Goal: Task Accomplishment & Management: Manage account settings

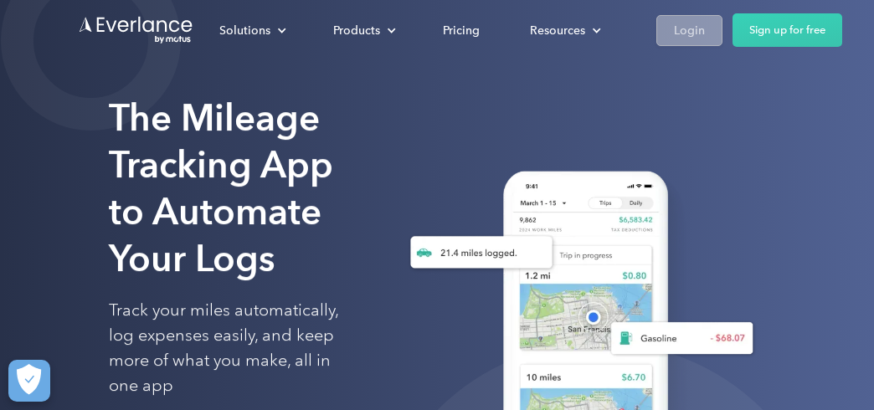
click at [678, 32] on div "Login" at bounding box center [689, 30] width 31 height 21
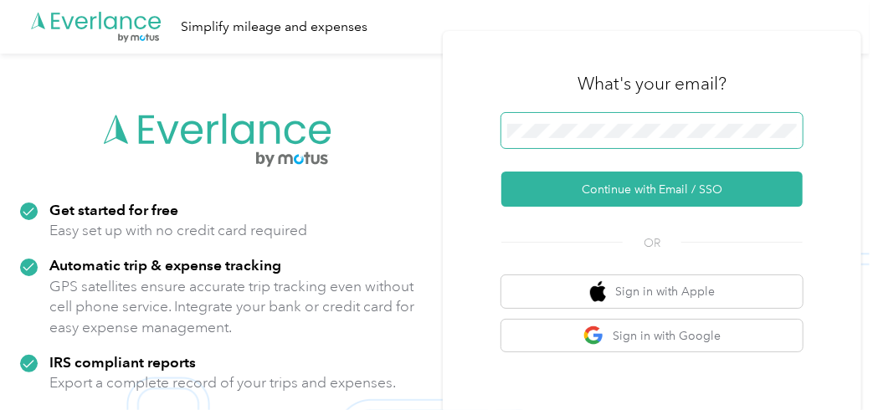
click at [572, 141] on span at bounding box center [651, 130] width 301 height 35
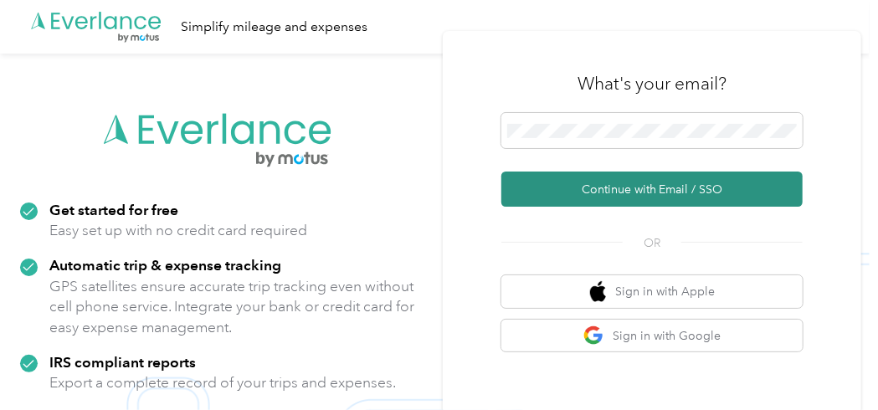
click at [580, 196] on button "Continue with Email / SSO" at bounding box center [651, 189] width 301 height 35
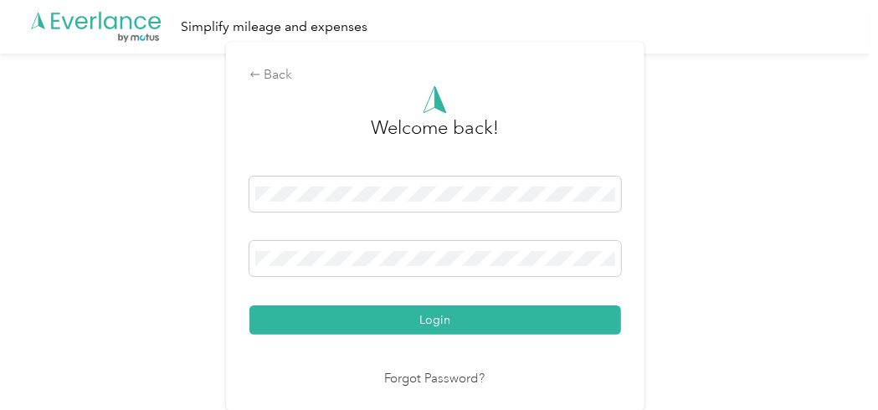
click at [448, 285] on div "Login" at bounding box center [435, 256] width 372 height 158
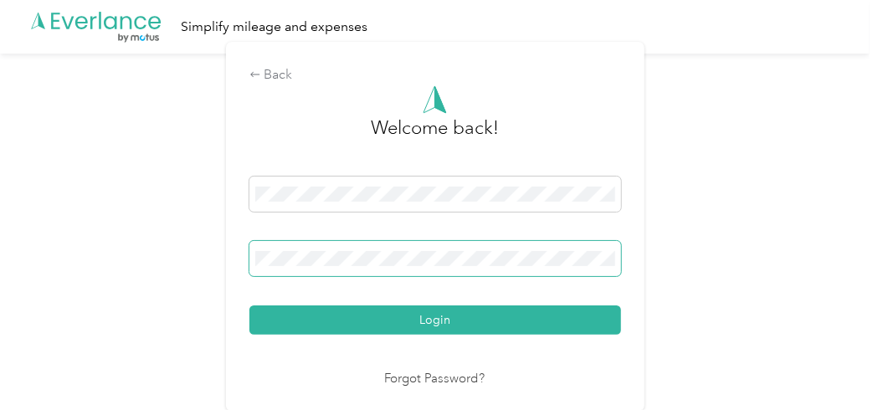
click at [249, 305] on button "Login" at bounding box center [435, 319] width 372 height 29
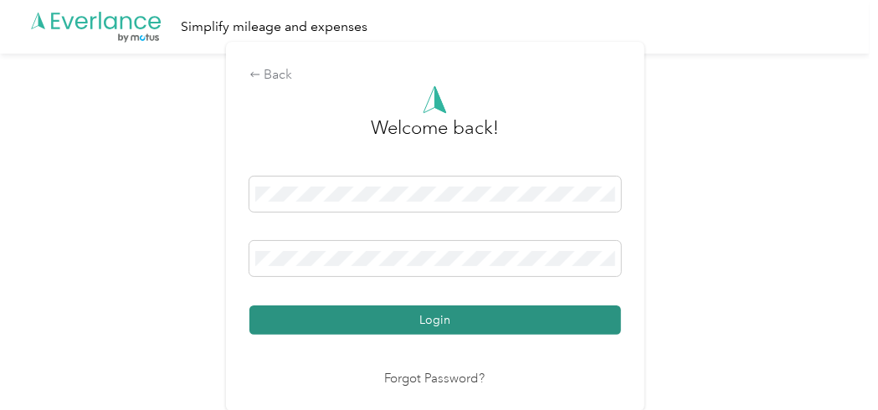
click at [371, 315] on button "Login" at bounding box center [435, 319] width 372 height 29
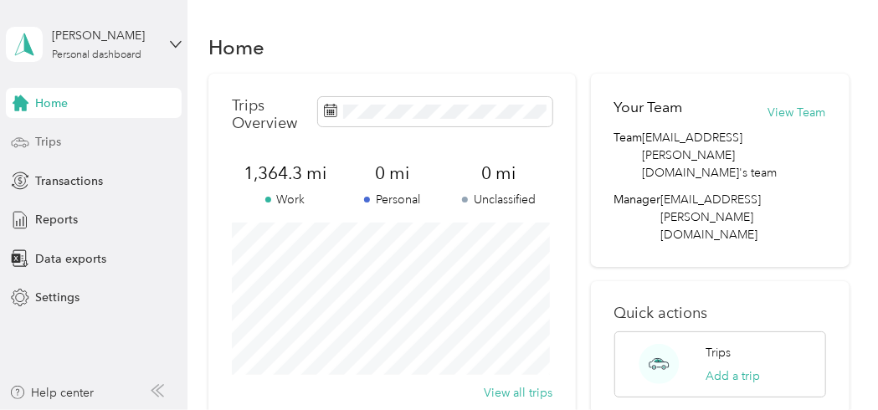
click at [59, 143] on span "Trips" at bounding box center [48, 142] width 26 height 18
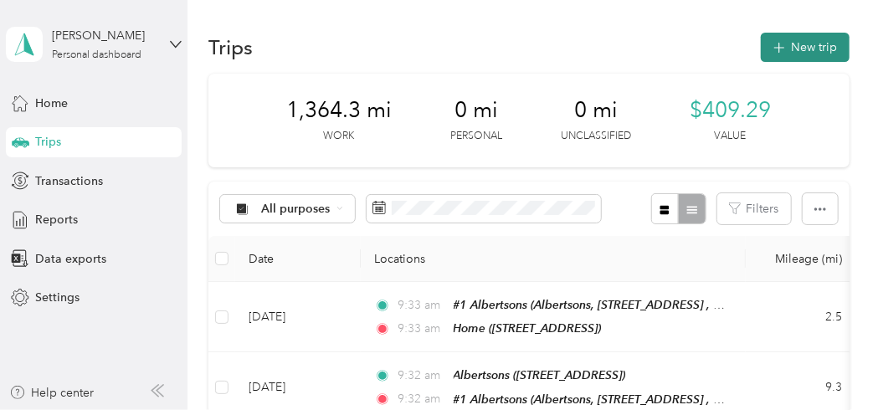
click at [781, 47] on icon "button" at bounding box center [778, 47] width 19 height 19
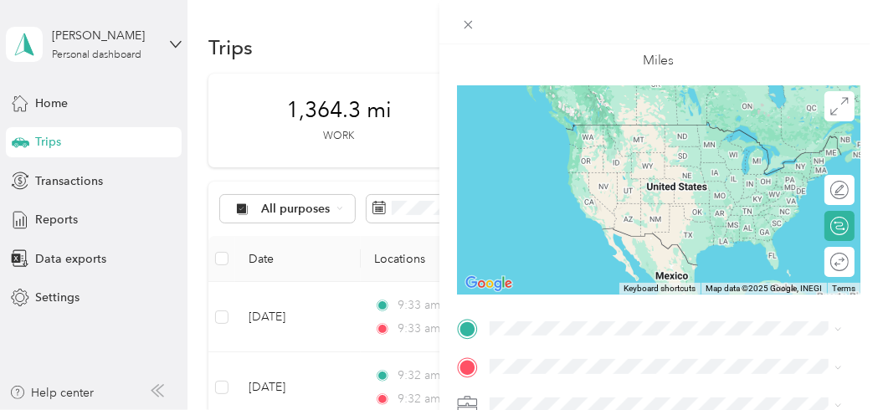
scroll to position [167, 0]
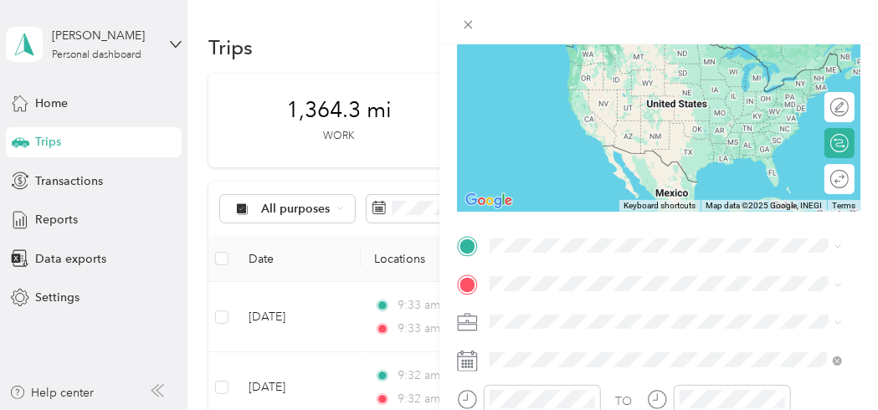
click at [552, 68] on div "Home [STREET_ADDRESS]" at bounding box center [573, 57] width 106 height 35
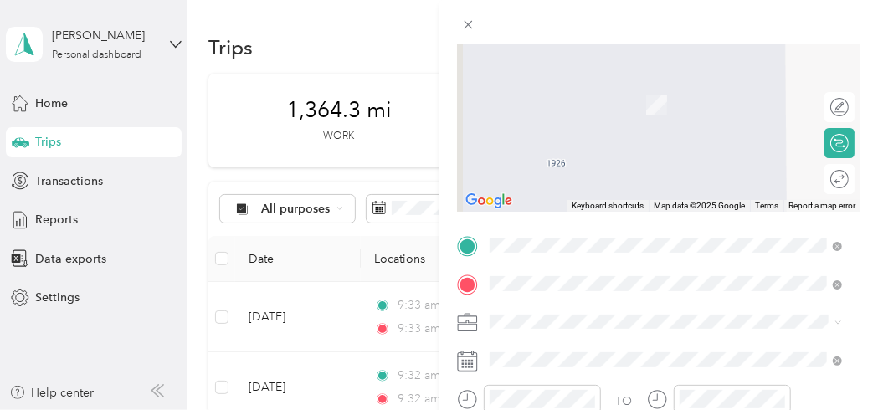
click at [565, 218] on span "[STREET_ADDRESS]" at bounding box center [573, 210] width 106 height 14
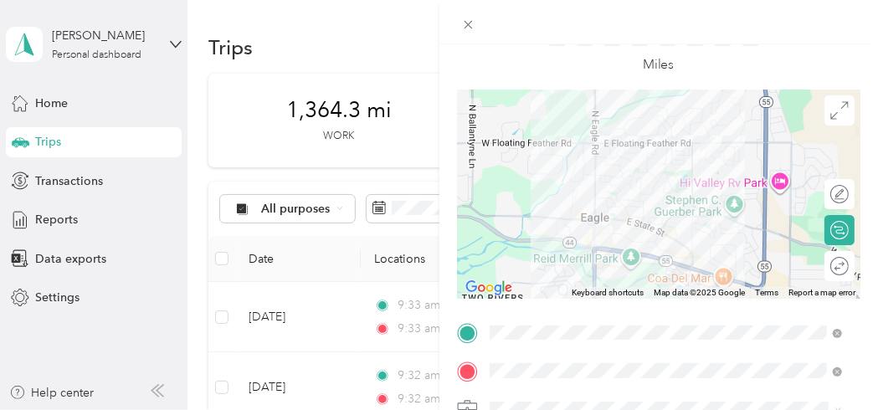
scroll to position [0, 0]
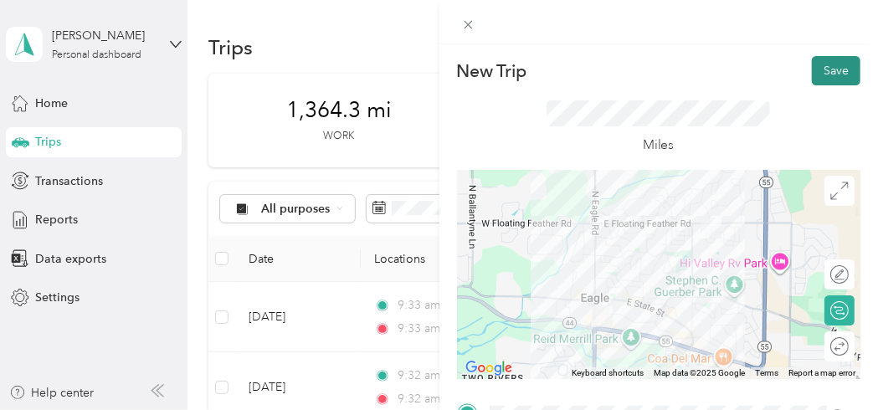
click at [818, 70] on button "Save" at bounding box center [836, 70] width 49 height 29
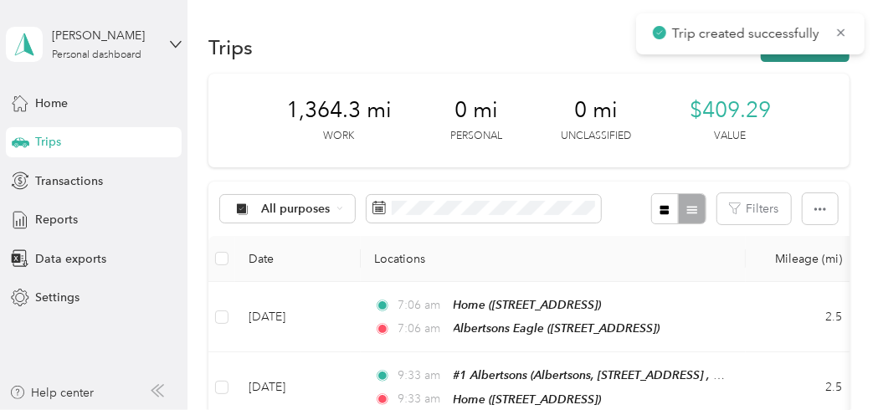
click at [792, 55] on button "New trip" at bounding box center [805, 47] width 89 height 29
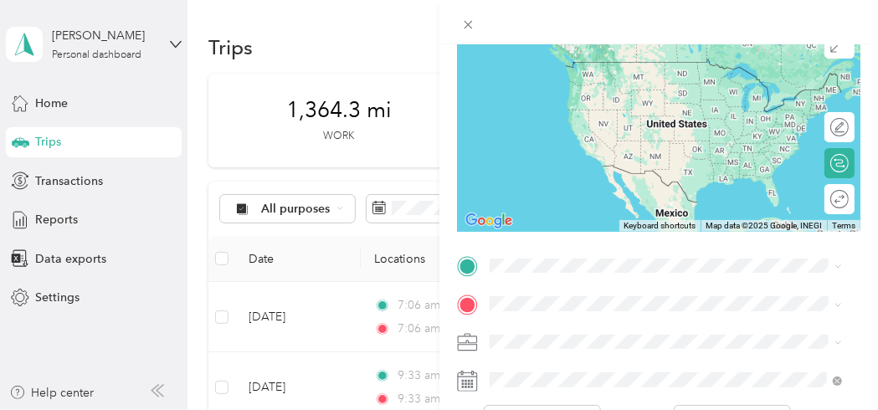
scroll to position [151, 0]
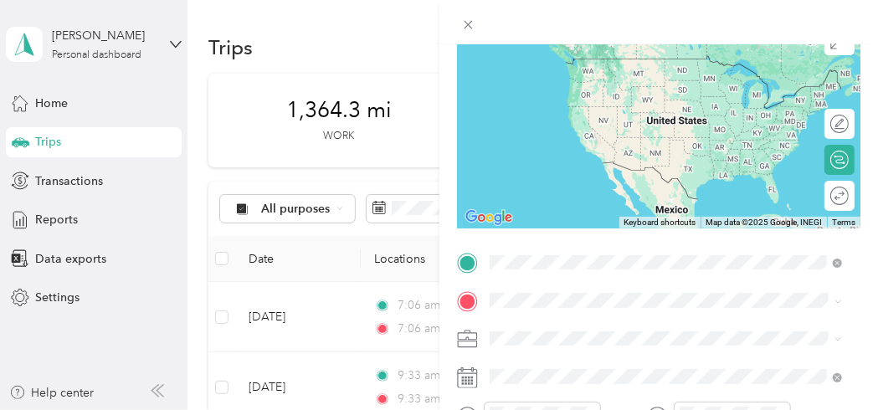
click at [643, 145] on div "Albertsons Albertsons, [STREET_ADDRESS]" at bounding box center [605, 127] width 170 height 35
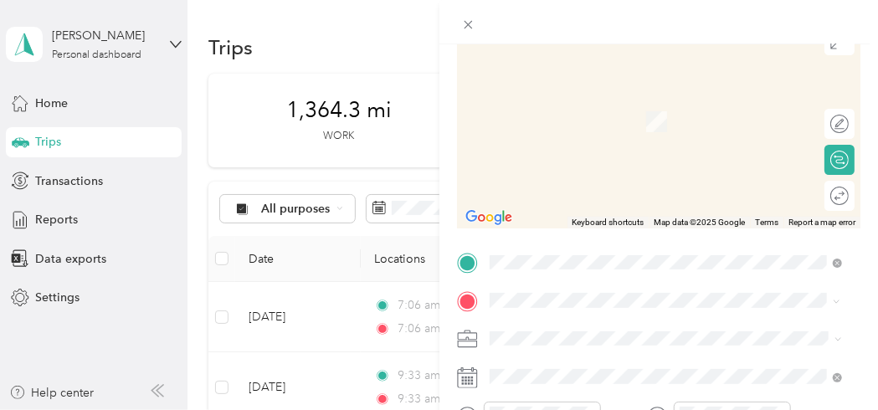
click at [560, 181] on span "Albertsons Market3499 [STREET_ADDRESS]" at bounding box center [636, 179] width 233 height 14
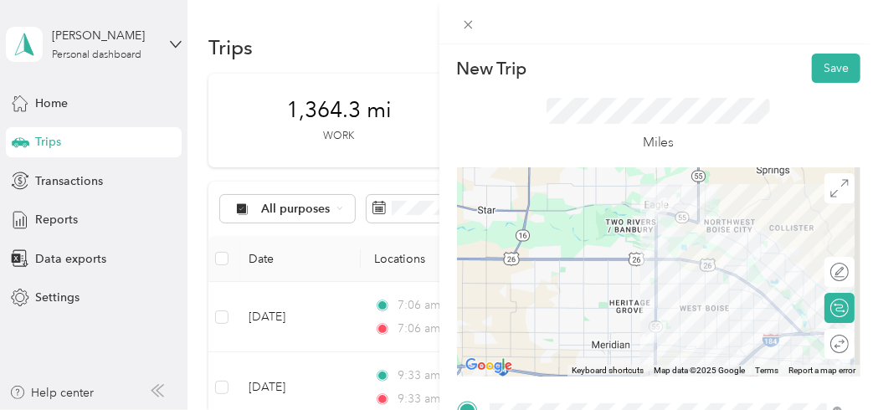
scroll to position [0, 0]
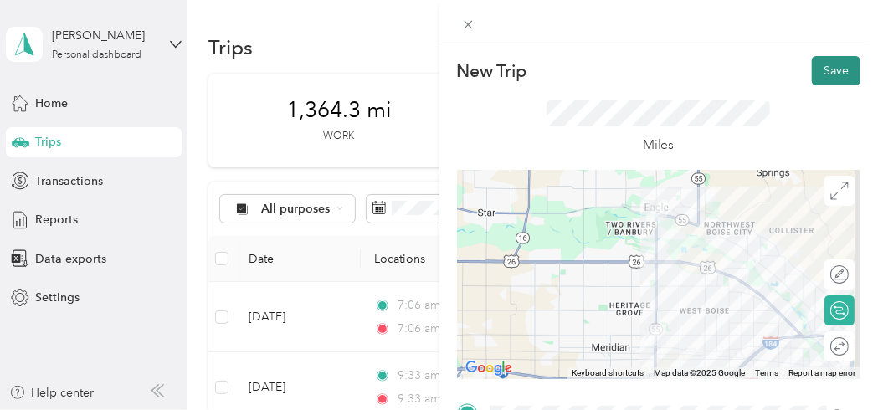
click at [822, 69] on button "Save" at bounding box center [836, 70] width 49 height 29
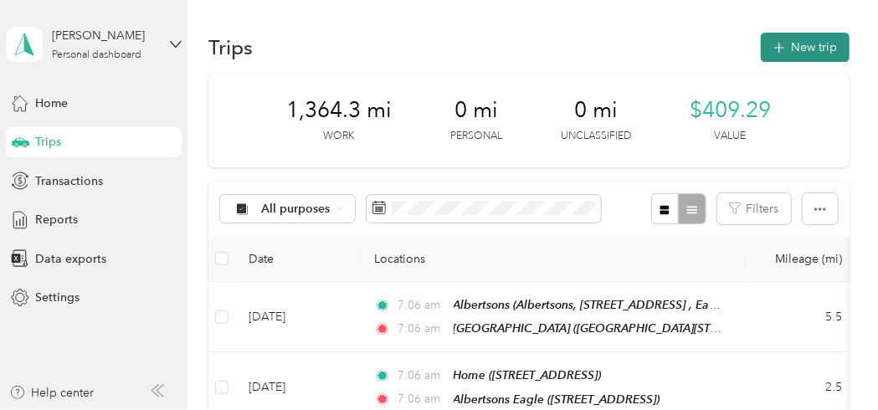
click at [812, 53] on button "New trip" at bounding box center [805, 47] width 89 height 29
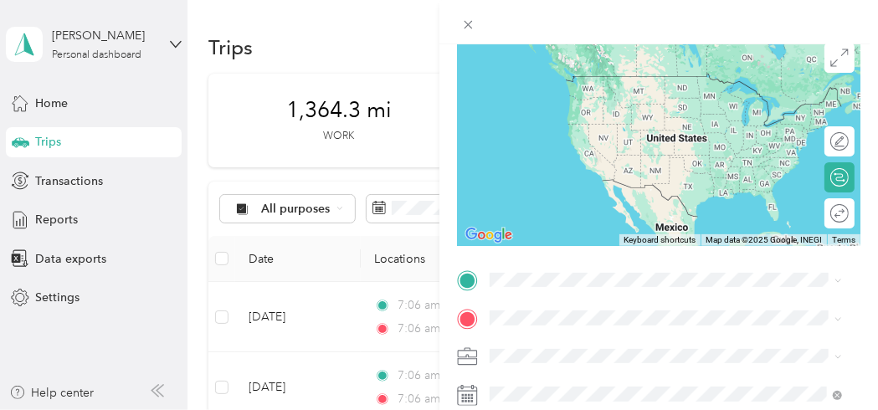
scroll to position [167, 0]
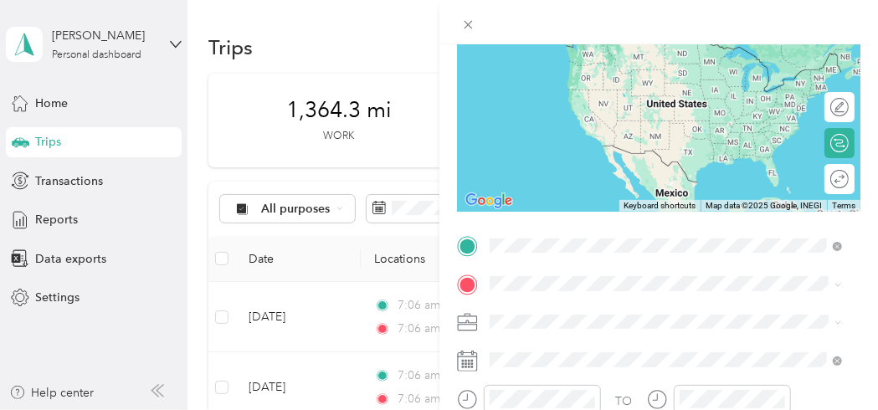
click at [577, 124] on span "Albertsons Market3499 [STREET_ADDRESS]" at bounding box center [636, 125] width 233 height 14
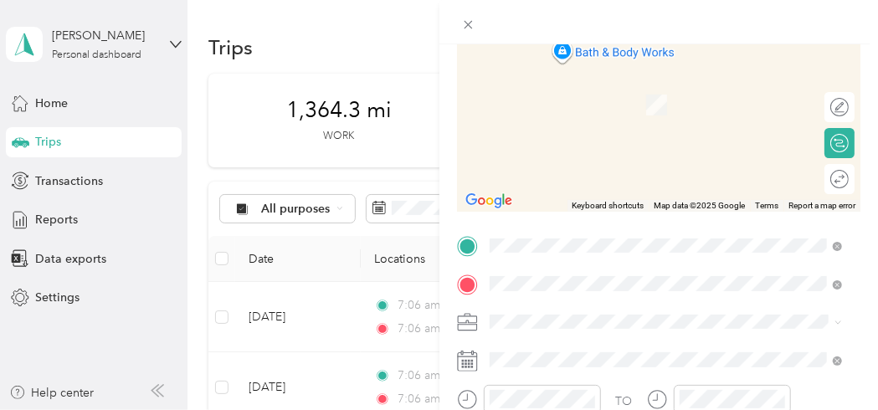
click at [608, 112] on div "TEAM [PERSON_NAME](NEW) [STREET_ADDRESS]" at bounding box center [665, 98] width 341 height 47
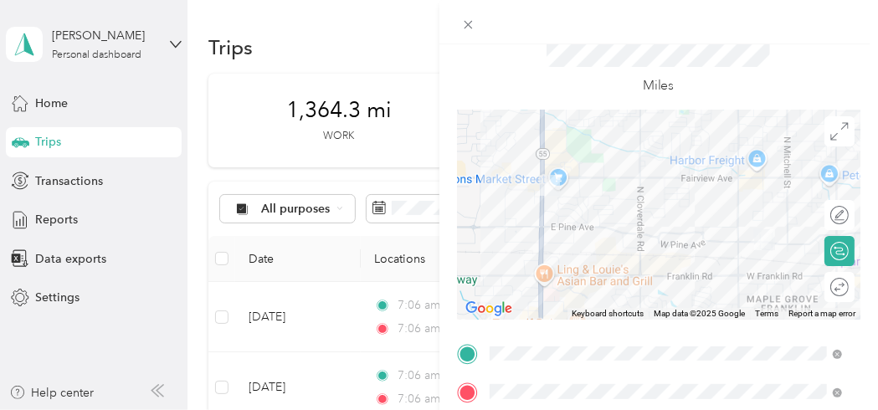
scroll to position [0, 0]
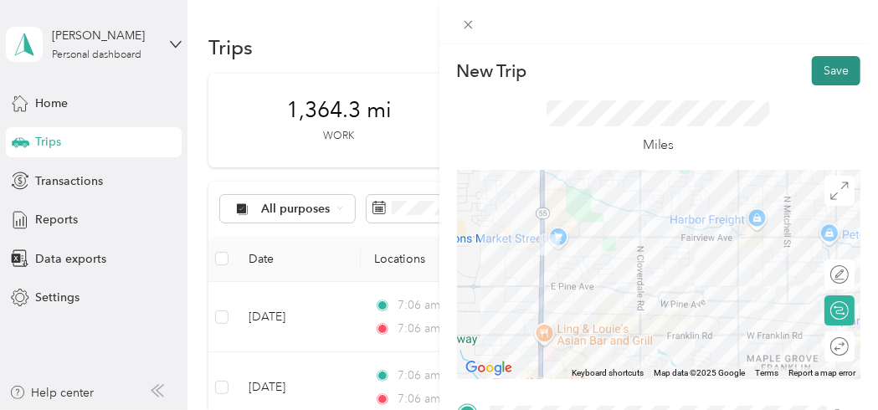
click at [833, 67] on button "Save" at bounding box center [836, 70] width 49 height 29
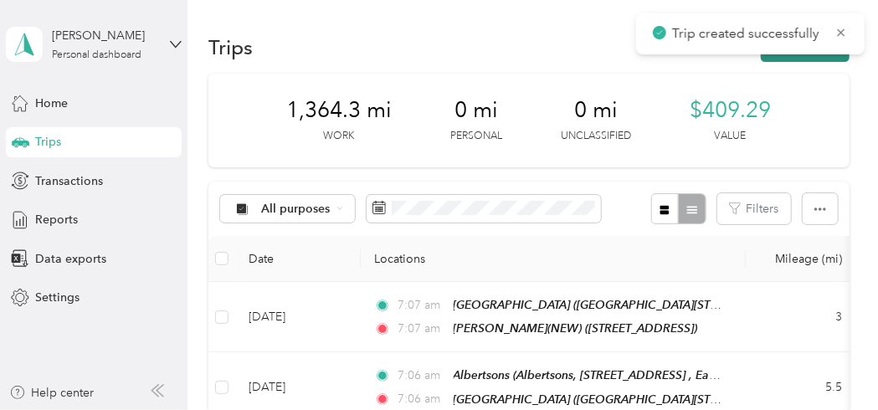
click at [818, 57] on button "New trip" at bounding box center [805, 47] width 89 height 29
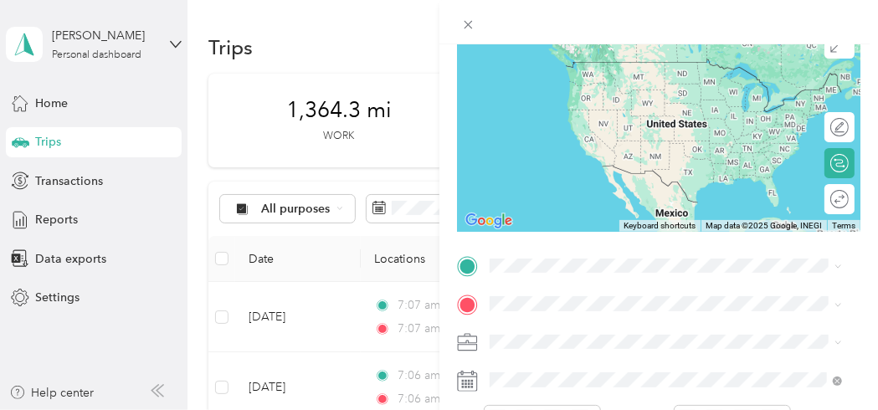
scroll to position [154, 0]
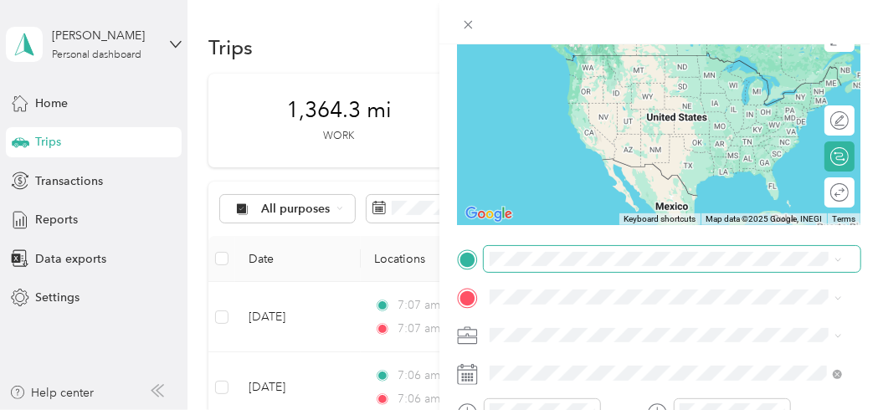
click at [525, 269] on span at bounding box center [672, 259] width 377 height 27
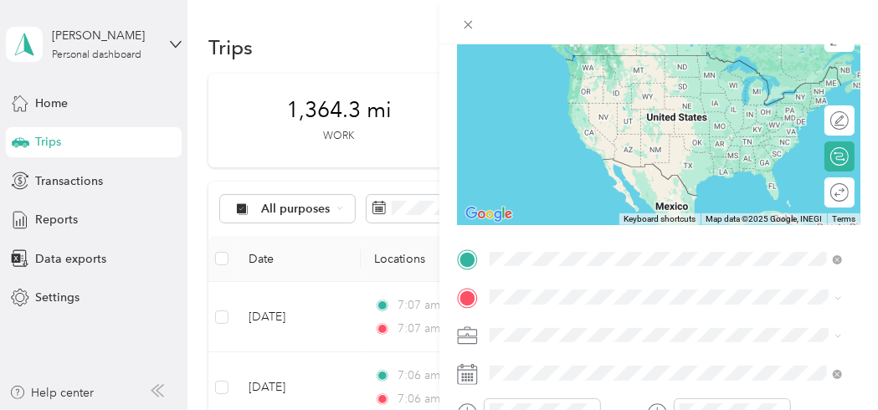
click at [596, 85] on span "[STREET_ADDRESS]" at bounding box center [573, 86] width 106 height 14
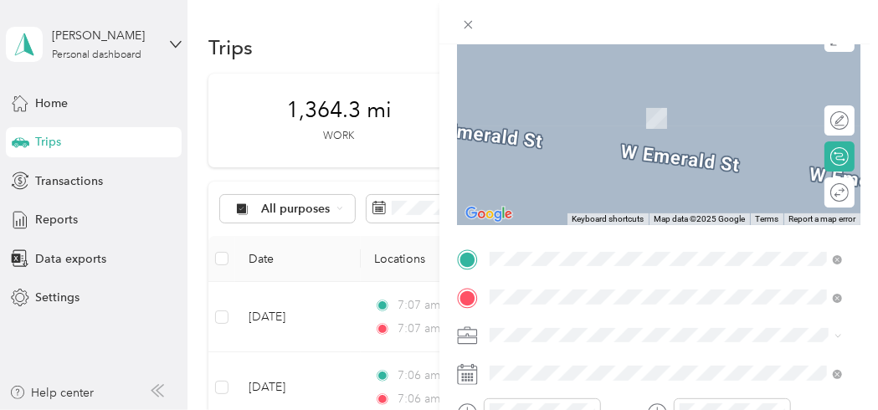
click at [616, 233] on div "[GEOGRAPHIC_DATA] [STREET_ADDRESS]" at bounding box center [582, 220] width 125 height 35
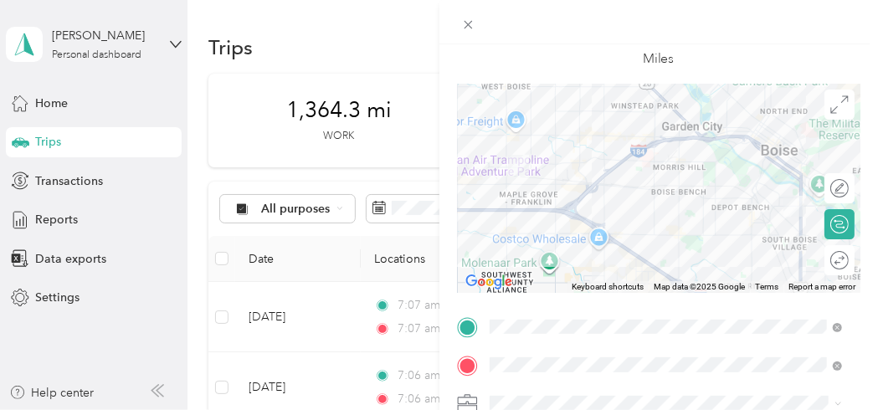
scroll to position [0, 0]
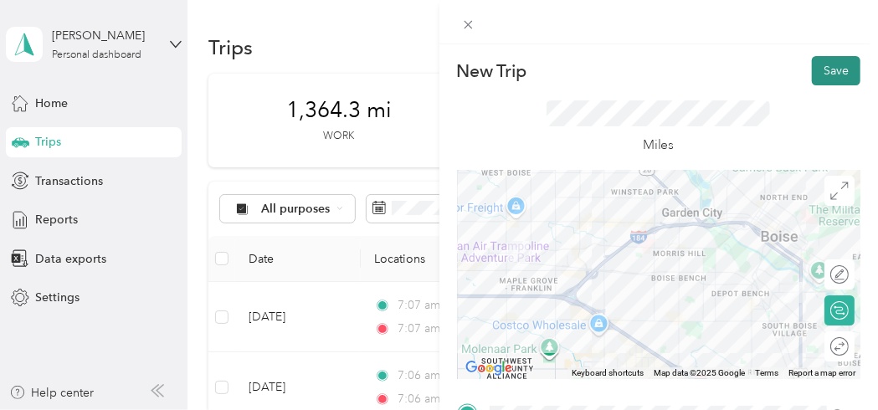
click at [827, 69] on button "Save" at bounding box center [836, 70] width 49 height 29
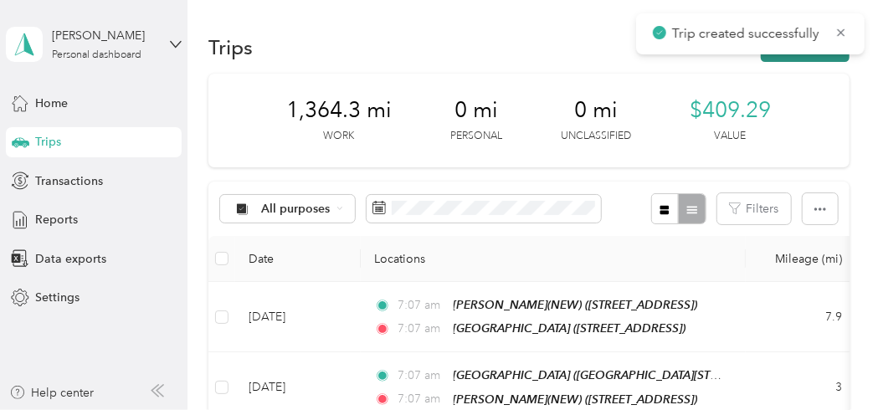
click at [799, 60] on button "New trip" at bounding box center [805, 47] width 89 height 29
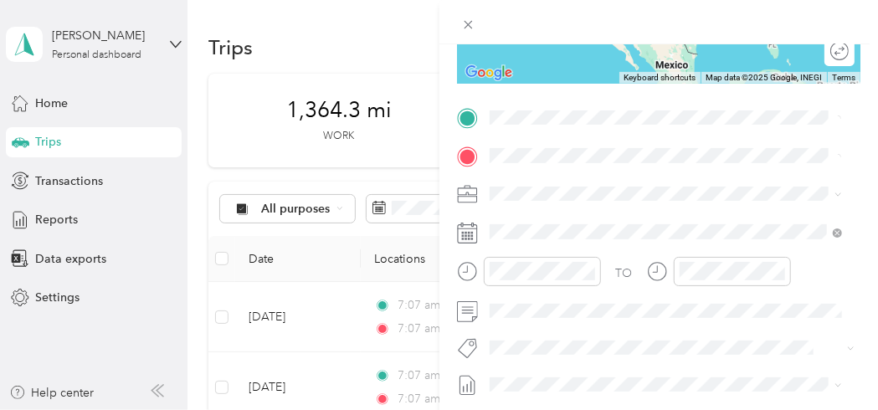
scroll to position [296, 0]
click at [602, 321] on div "[GEOGRAPHIC_DATA] [STREET_ADDRESS]" at bounding box center [582, 303] width 125 height 35
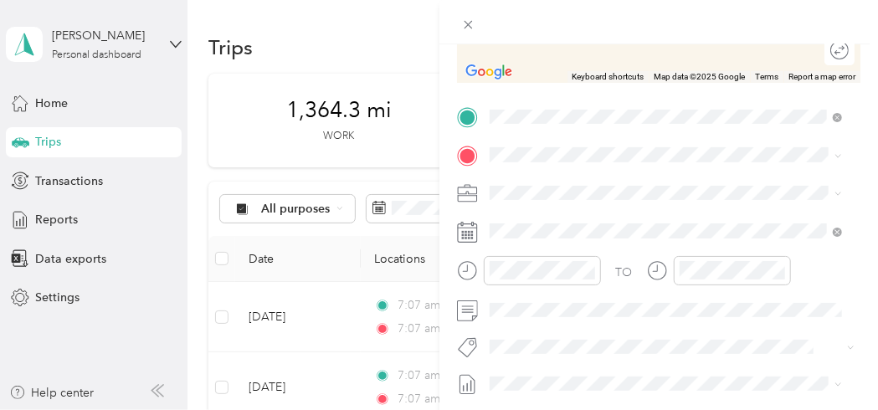
click at [617, 242] on span "WinCo Foods, [STREET_ADDRESS]" at bounding box center [613, 235] width 187 height 14
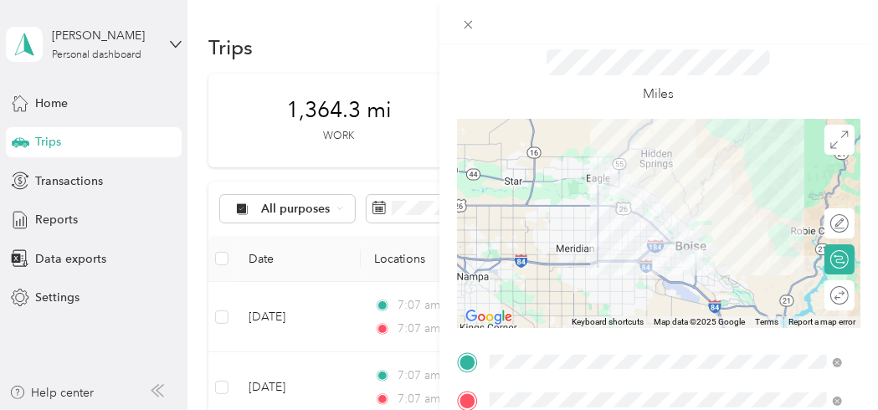
scroll to position [0, 0]
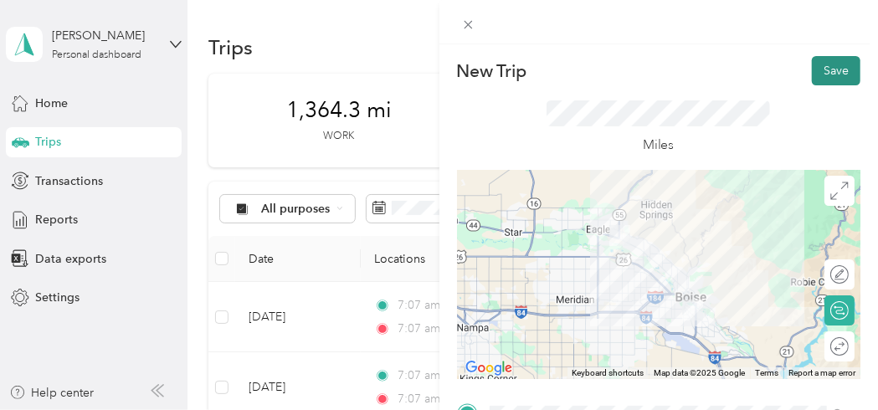
click at [827, 77] on button "Save" at bounding box center [836, 70] width 49 height 29
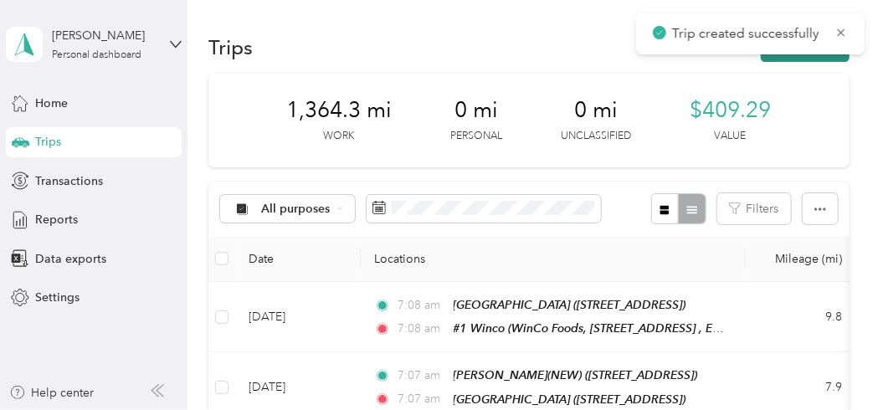
click at [828, 59] on button "New trip" at bounding box center [805, 47] width 89 height 29
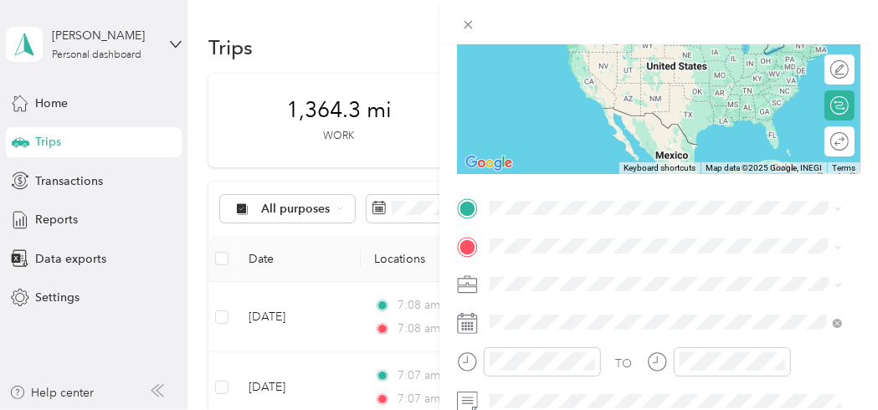
scroll to position [210, 0]
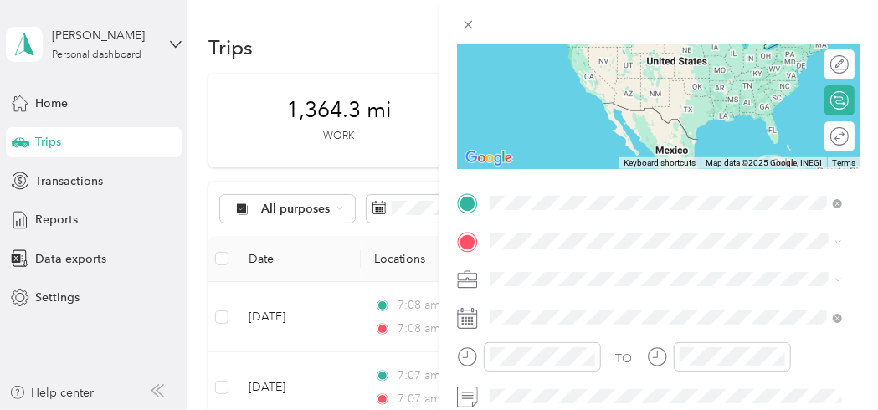
click at [552, 291] on div "#1 Winco WinCo Foods, [STREET_ADDRESS]" at bounding box center [613, 278] width 187 height 35
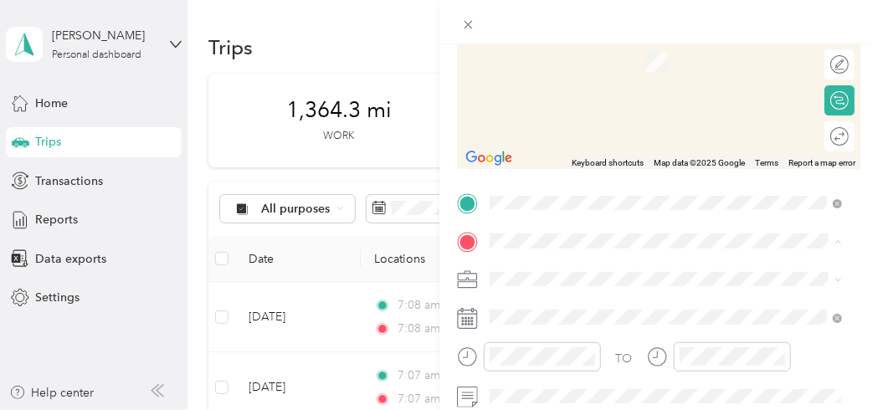
click at [602, 69] on span "[STREET_ADDRESS]" at bounding box center [573, 61] width 106 height 14
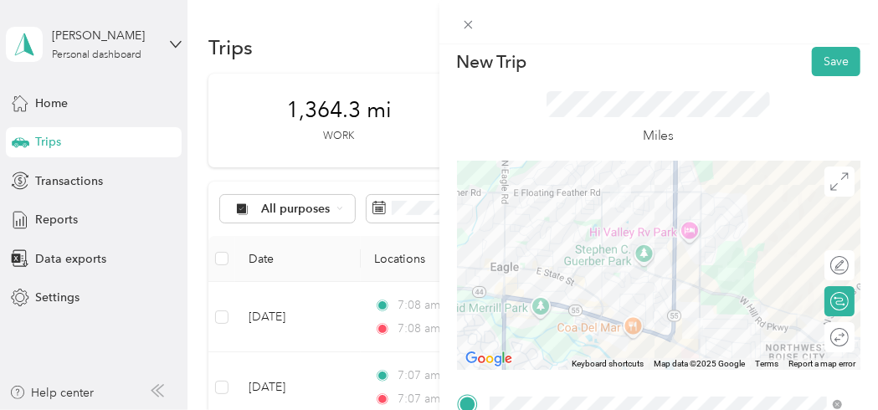
scroll to position [0, 0]
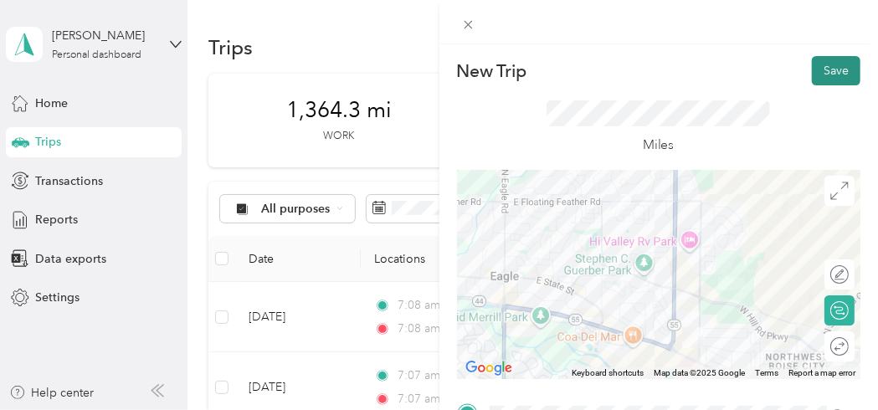
click at [838, 68] on button "Save" at bounding box center [836, 70] width 49 height 29
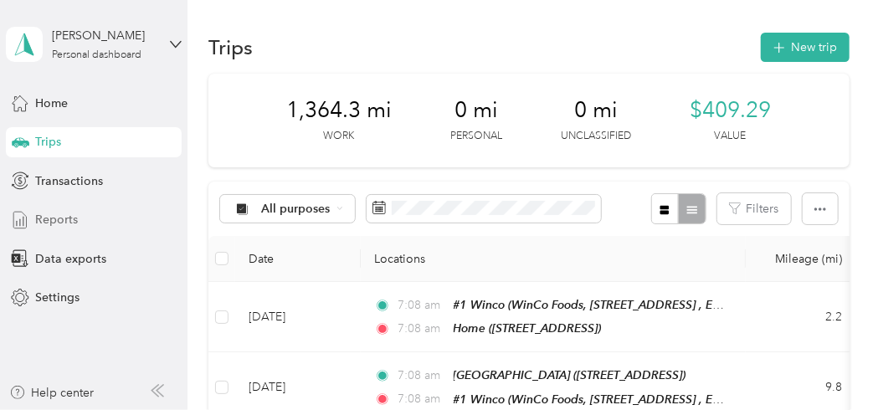
click at [70, 219] on span "Reports" at bounding box center [56, 220] width 43 height 18
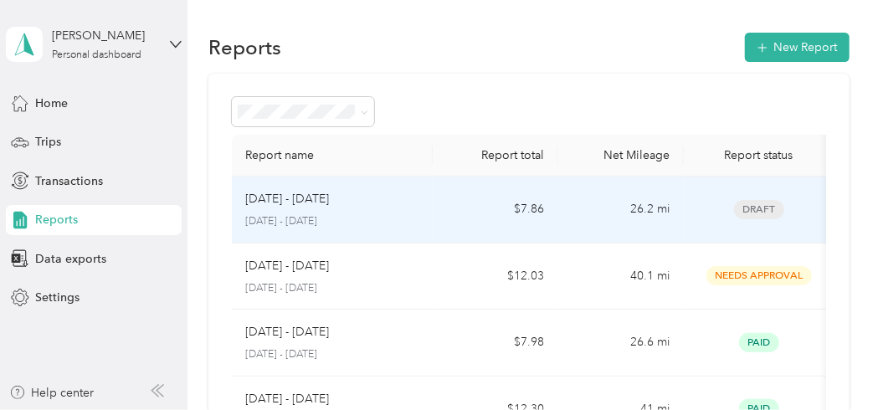
click at [745, 211] on span "Draft" at bounding box center [759, 209] width 50 height 19
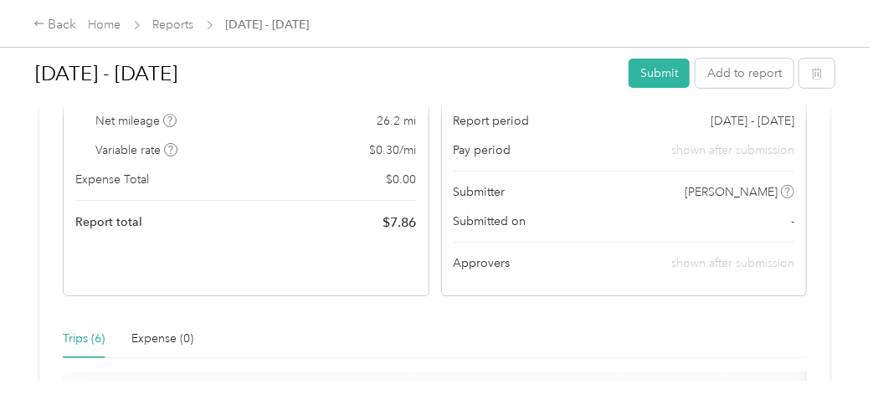
scroll to position [167, 0]
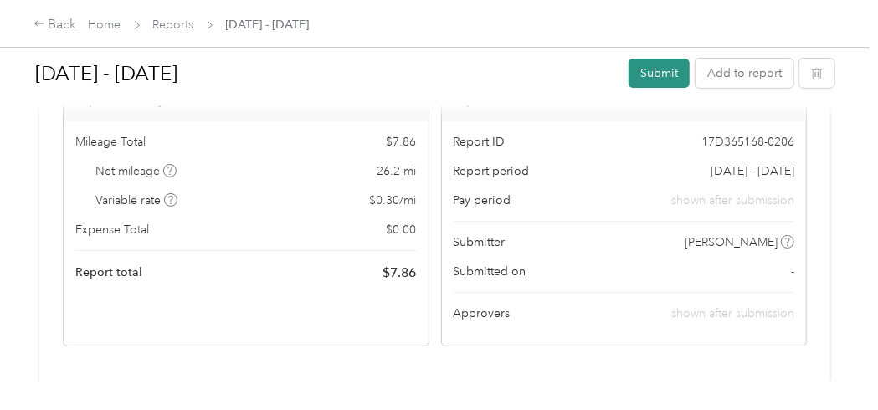
click at [649, 75] on button "Submit" at bounding box center [658, 73] width 61 height 29
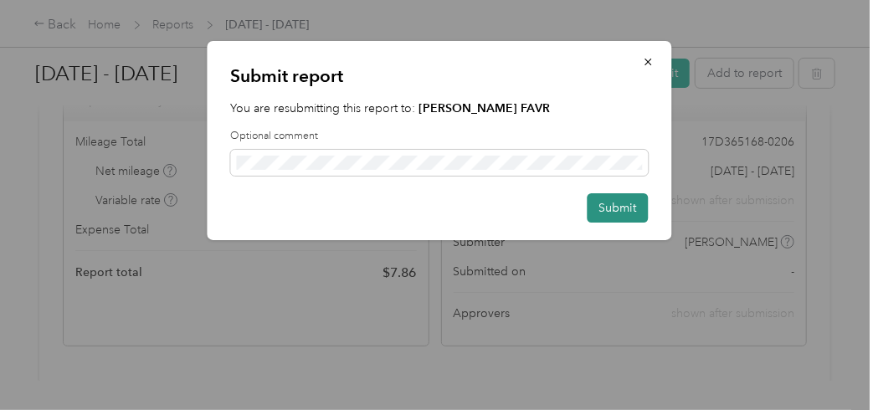
click at [620, 208] on button "Submit" at bounding box center [617, 207] width 61 height 29
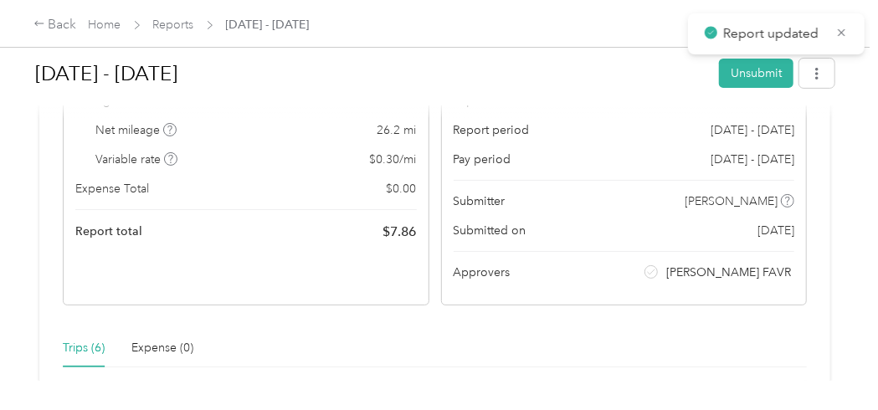
scroll to position [126, 0]
